Goal: Information Seeking & Learning: Learn about a topic

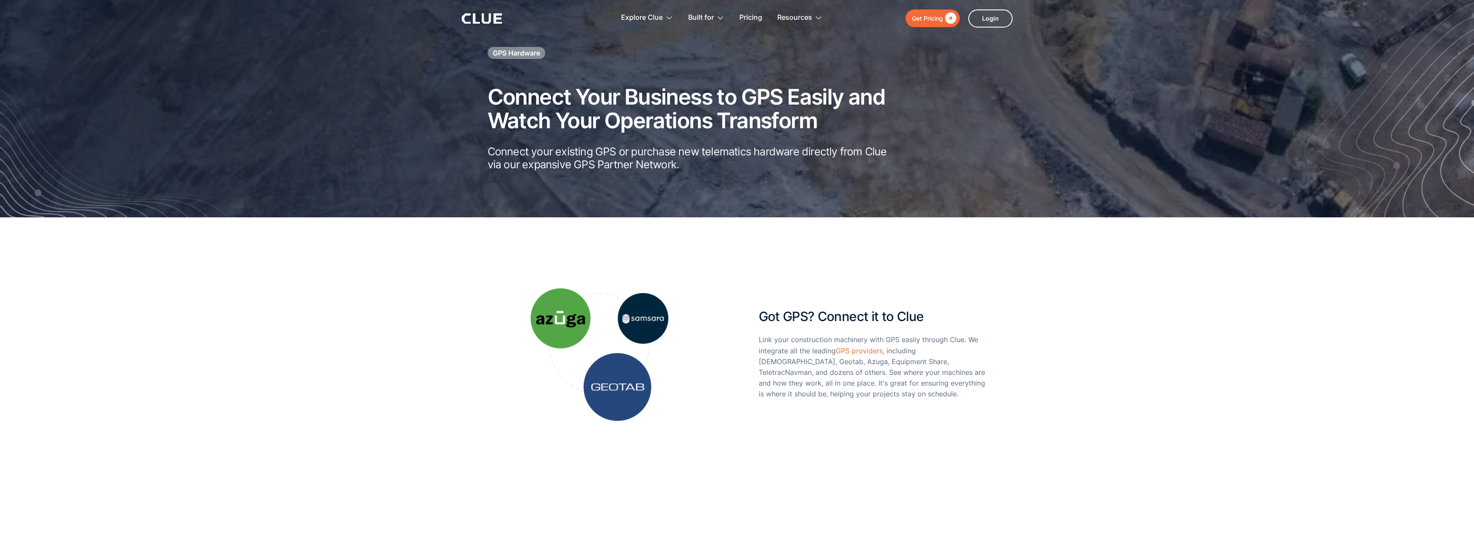
scroll to position [143, 0]
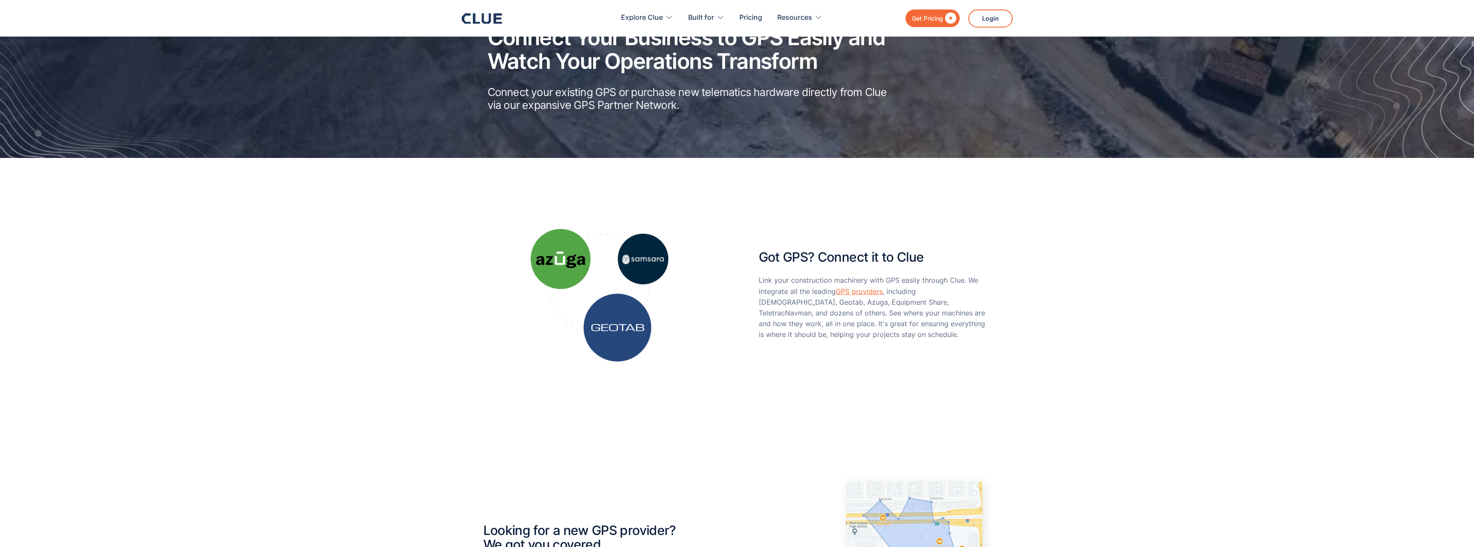
click at [857, 293] on link "GPS providers" at bounding box center [859, 291] width 47 height 9
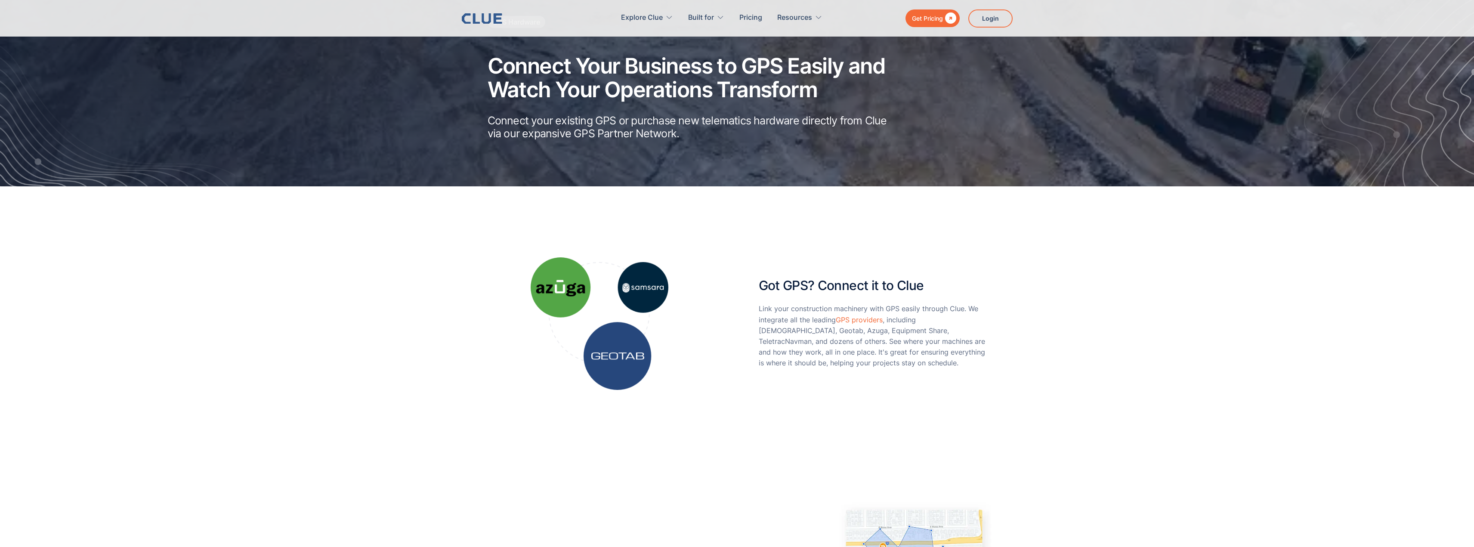
scroll to position [143, 0]
